Goal: Task Accomplishment & Management: Use online tool/utility

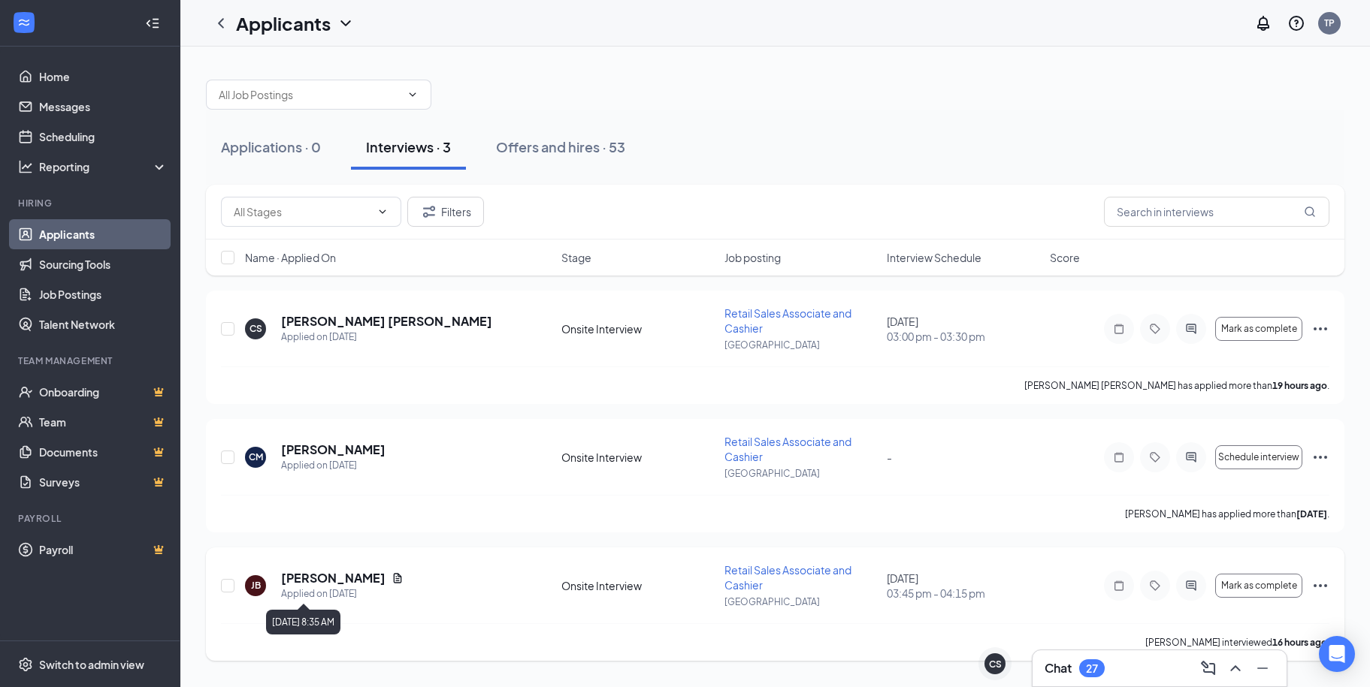
click at [320, 587] on div "Applied on [DATE]" at bounding box center [342, 594] width 122 height 15
click at [312, 576] on h5 "[PERSON_NAME]" at bounding box center [333, 578] width 104 height 17
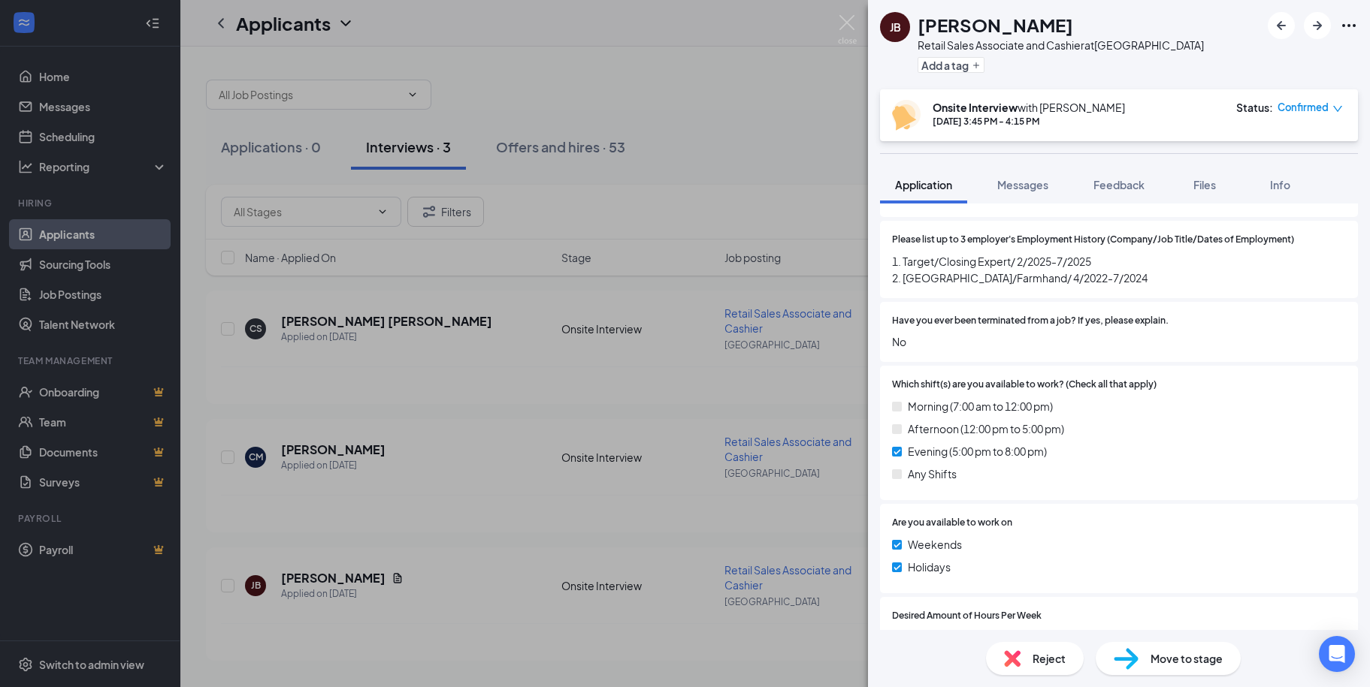
scroll to position [526, 0]
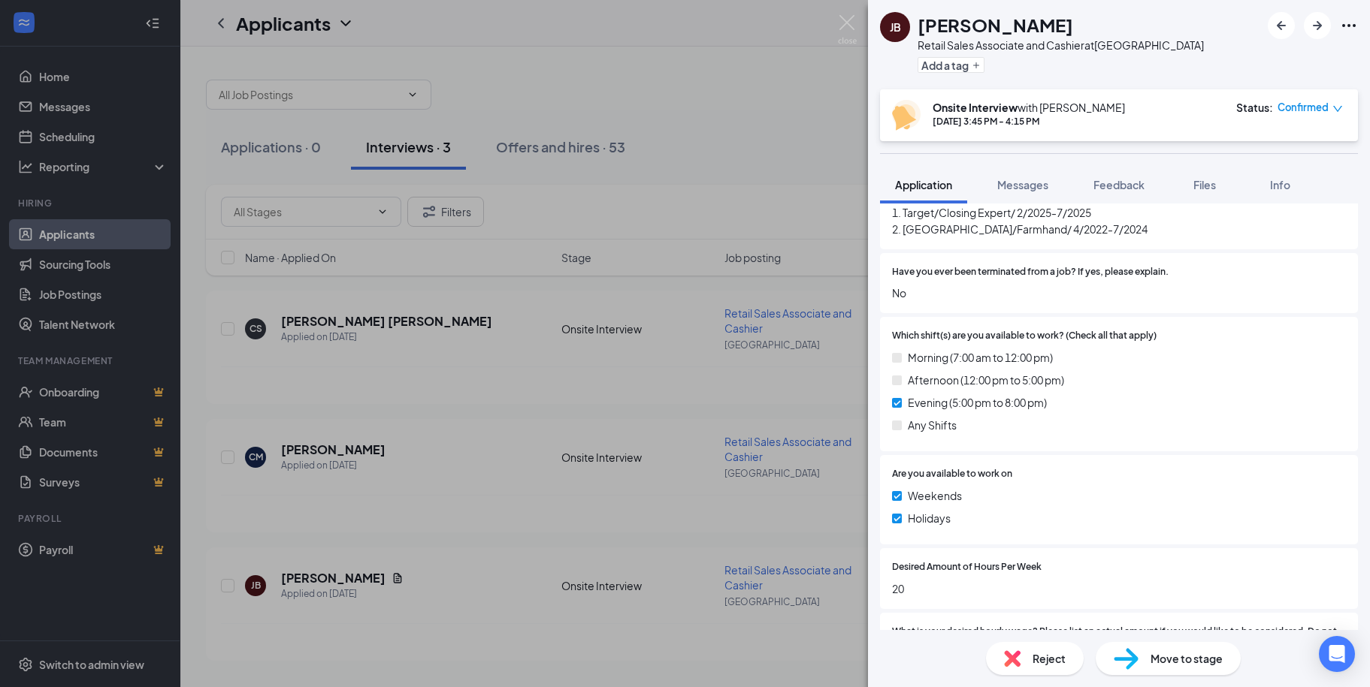
click at [1044, 659] on span "Reject" at bounding box center [1048, 659] width 33 height 17
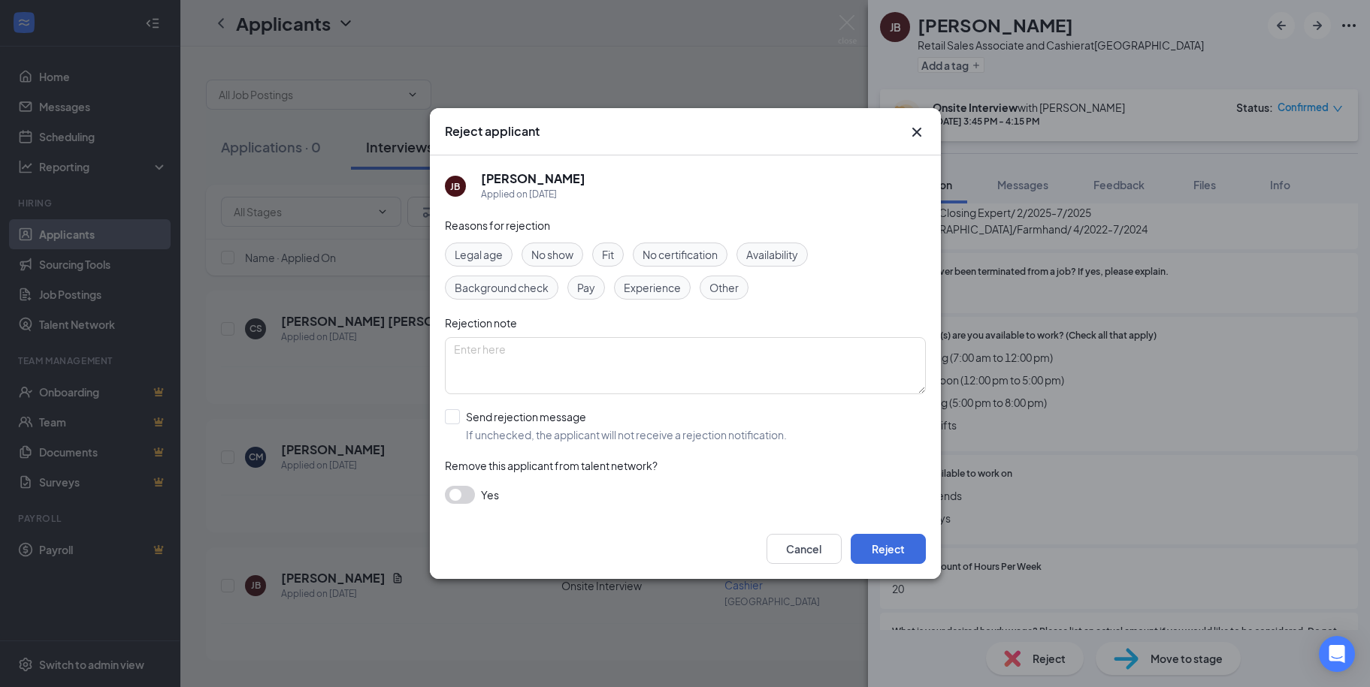
click at [612, 254] on span "Fit" at bounding box center [608, 254] width 12 height 17
click at [523, 360] on textarea at bounding box center [685, 365] width 481 height 57
type textarea "Stated he could not pass a [MEDICAL_DATA]"
click at [895, 548] on button "Reject" at bounding box center [888, 549] width 75 height 30
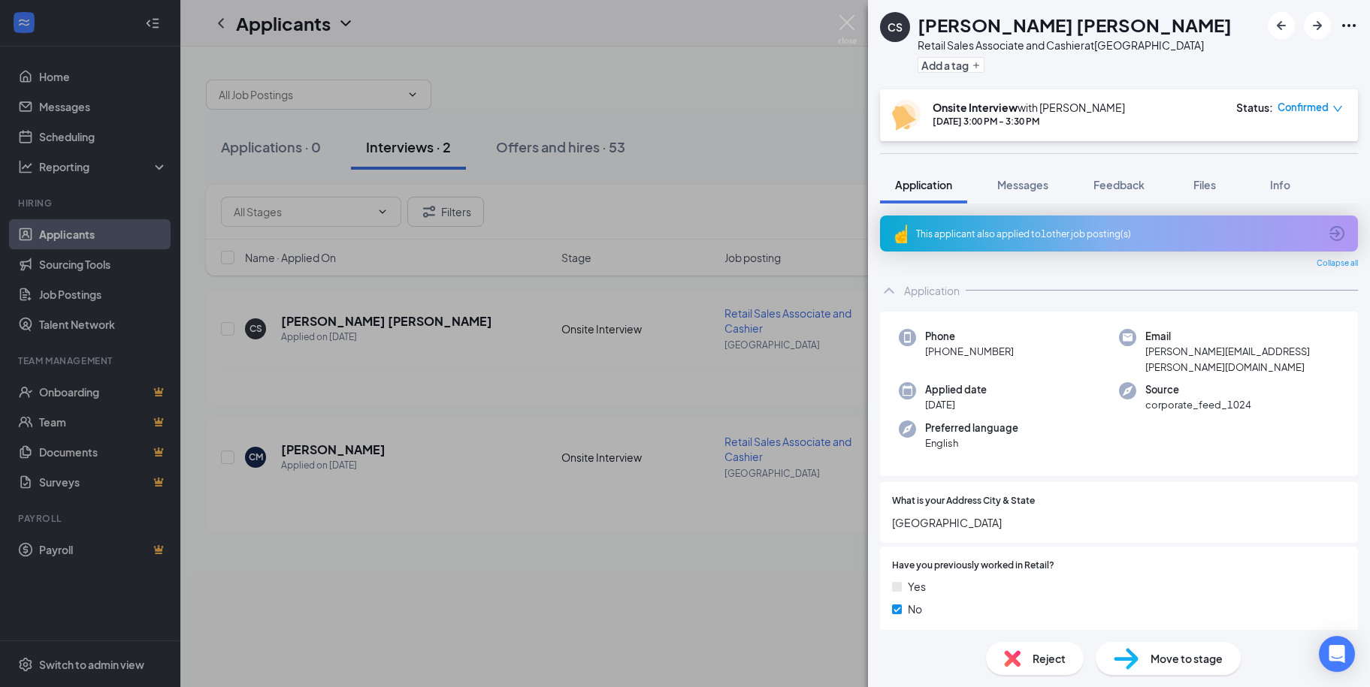
click at [615, 206] on div "[PERSON_NAME] Retail Sales Associate and Cashier at [GEOGRAPHIC_DATA] Add a tag…" at bounding box center [685, 343] width 1370 height 687
